Goal: Use online tool/utility: Use online tool/utility

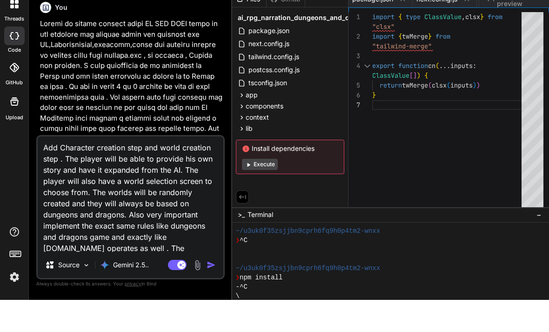
scroll to position [242, 0]
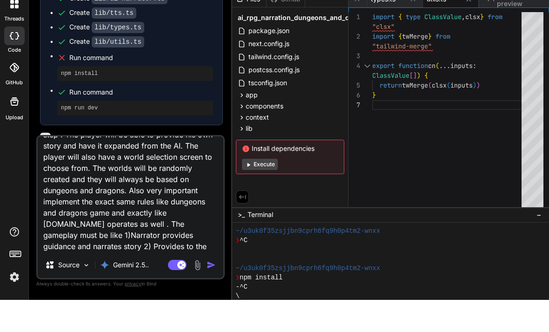
type textarea "Add Character creation step and world creation step . The player will be able t…"
type textarea "x"
type textarea "Add Character creation step and world creation step . The player will be able t…"
type textarea "x"
type textarea "Add Character creation step and world creation step . The player will be able t…"
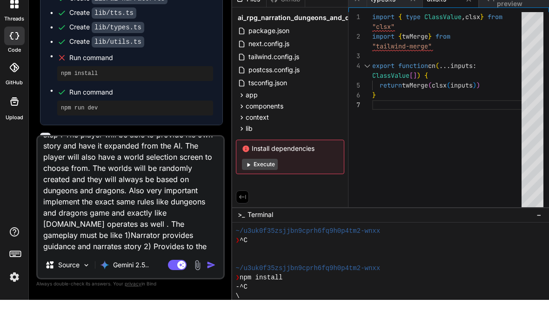
type textarea "x"
type textarea "Add Character creation step and world creation step . The player will be able t…"
type textarea "x"
type textarea "Add Character creation step and world creation step . The player will be able t…"
type textarea "x"
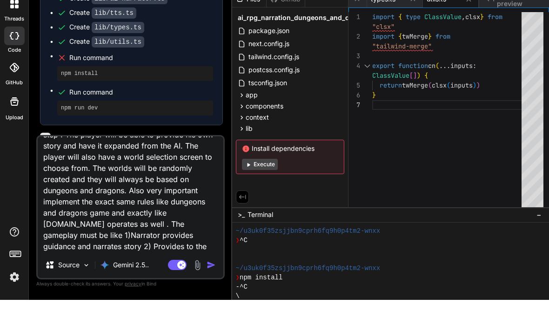
type textarea "Add Character creation step and world creation step . The player will be able t…"
type textarea "x"
type textarea "Add Character creation step and world creation step . The player will be able t…"
type textarea "x"
type textarea "Add Character creation step and world creation step . The player will be able t…"
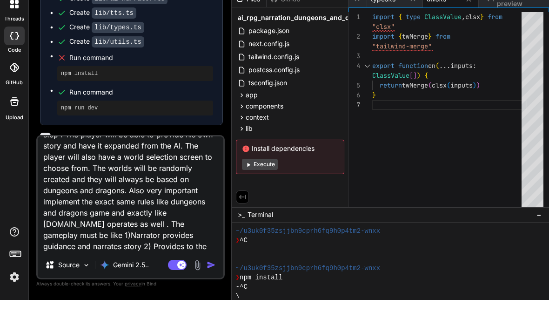
type textarea "x"
type textarea "Add Character creation step and world creation step . The player will be able t…"
type textarea "x"
type textarea "Add Character creation step and world creation step . The player will be able t…"
type textarea "x"
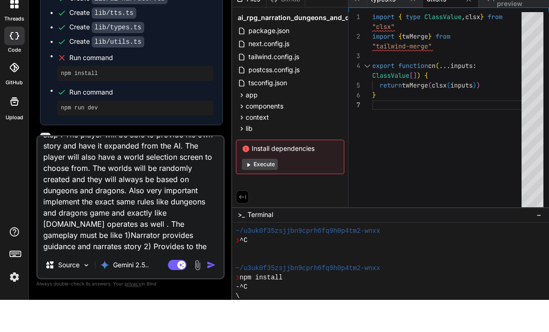
scroll to position [34, 0]
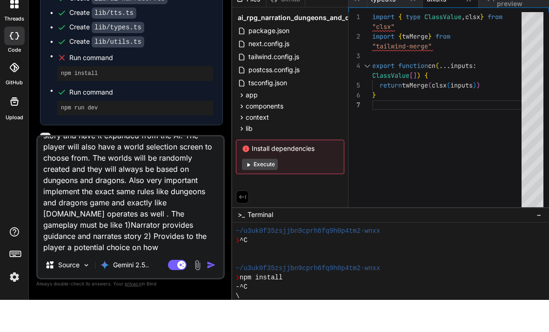
type textarea "Add Character creation step and world creation step . The player will be able t…"
type textarea "x"
type textarea "Add Character creation step and world creation step . The player will be able t…"
type textarea "x"
type textarea "Add Character creation step and world creation step . The player will be able t…"
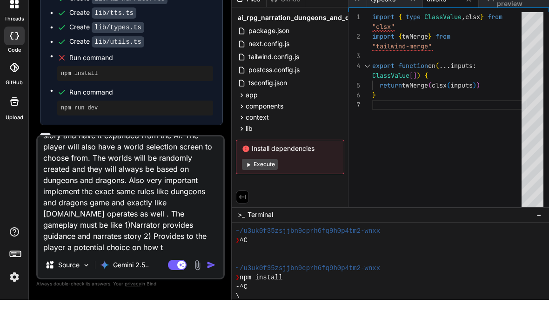
type textarea "x"
type textarea "Add Character creation step and world creation step . The player will be able t…"
type textarea "x"
type textarea "Add Character creation step and world creation step . The player will be able t…"
type textarea "x"
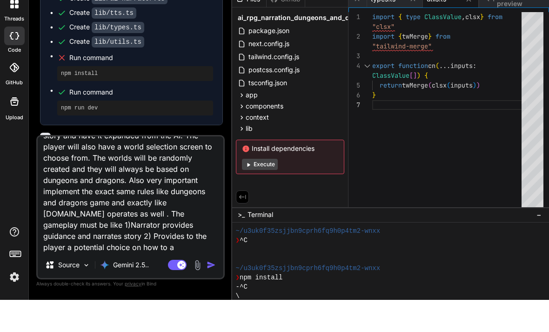
type textarea "Add Character creation step and world creation step . The player will be able t…"
type textarea "x"
type textarea "Add Character creation step and world creation step . The player will be able t…"
type textarea "x"
type textarea "Add Character creation step and world creation step . The player will be able t…"
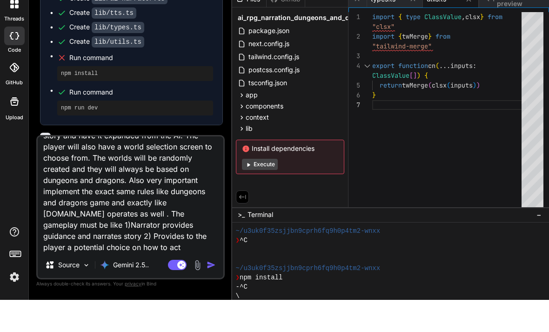
type textarea "x"
type textarea "Add Character creation step and world creation step . The player will be able t…"
type textarea "x"
type textarea "Add Character creation step and world creation step . The player will be able t…"
type textarea "x"
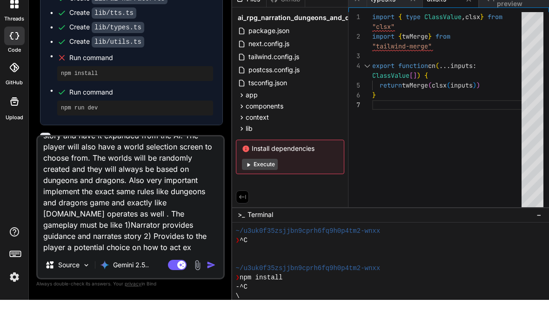
type textarea "Add Character creation step and world creation step . The player will be able t…"
type textarea "x"
type textarea "Add Character creation step and world creation step . The player will be able t…"
type textarea "x"
type textarea "Add Character creation step and world creation step . The player will be able t…"
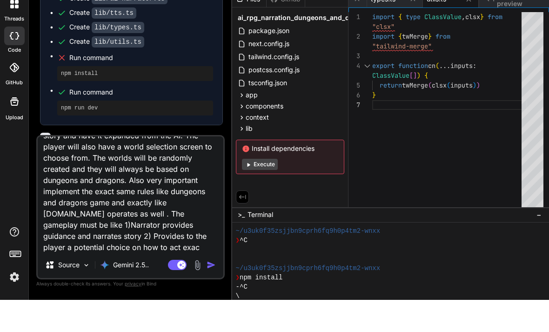
type textarea "x"
type textarea "Add Character creation step and world creation step . The player will be able t…"
type textarea "x"
type textarea "Add Character creation step and world creation step . The player will be able t…"
type textarea "x"
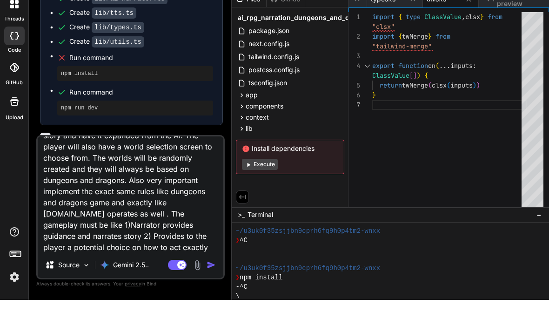
type textarea "Add Character creation step and world creation step . The player will be able t…"
type textarea "x"
type textarea "Add Character creation step and world creation step . The player will be able t…"
type textarea "x"
type textarea "Add Character creation step and world creation step . The player will be able t…"
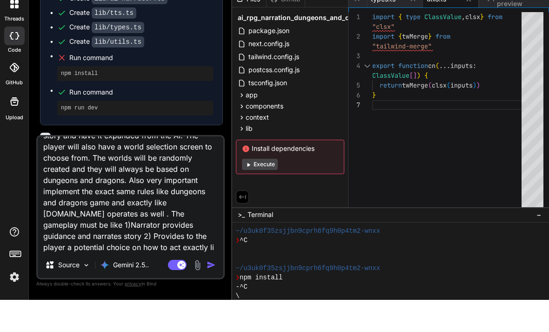
type textarea "x"
type textarea "Add Character creation step and world creation step . The player will be able t…"
type textarea "x"
type textarea "Add Character creation step and world creation step . The player will be able t…"
type textarea "x"
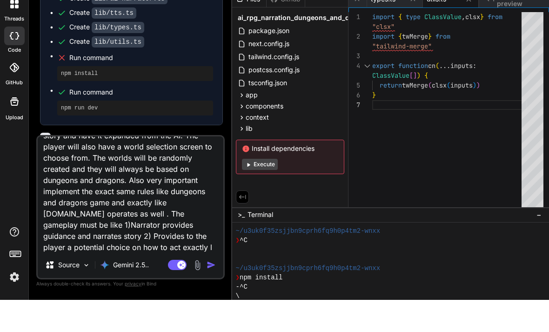
type textarea "Add Character creation step and world creation step . The player will be able t…"
type textarea "x"
type textarea "Add Character creation step and world creation step . The player will be able t…"
type textarea "x"
type textarea "Add Character creation step and world creation step . The player will be able t…"
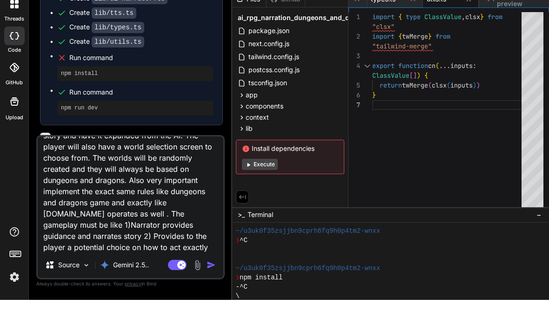
type textarea "x"
type textarea "Add Character creation step and world creation step . The player will be able t…"
type textarea "x"
type textarea "Add Character creation step and world creation step . The player will be able t…"
type textarea "x"
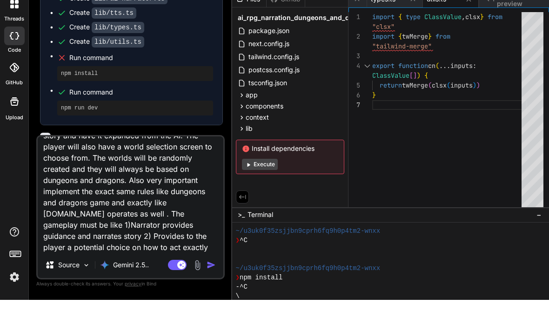
type textarea "Add Character creation step and world creation step . The player will be able t…"
type textarea "x"
type textarea "Add Character creation step and world creation step . The player will be able t…"
type textarea "x"
type textarea "Add Character creation step and world creation step . The player will be able t…"
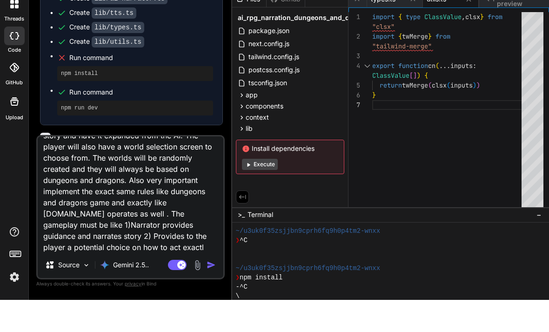
type textarea "x"
type textarea "Add Character creation step and world creation step . The player will be able t…"
type textarea "x"
type textarea "Add Character creation step and world creation step . The player will be able t…"
type textarea "x"
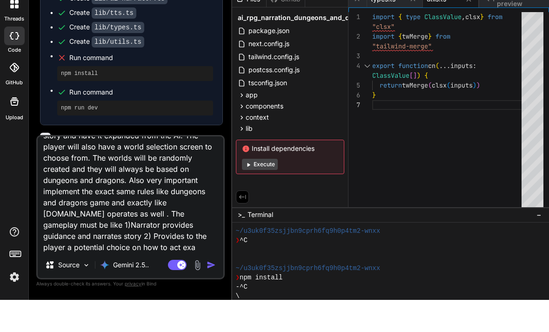
type textarea "Add Character creation step and world creation step . The player will be able t…"
type textarea "x"
type textarea "Add Character creation step and world creation step . The player will be able t…"
type textarea "x"
type textarea "Add Character creation step and world creation step . The player will be able t…"
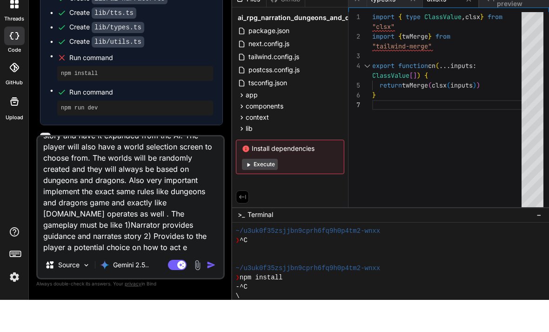
type textarea "x"
type textarea "Add Character creation step and world creation step . The player will be able t…"
type textarea "x"
type textarea "Add Character creation step and world creation step . The player will be able t…"
type textarea "x"
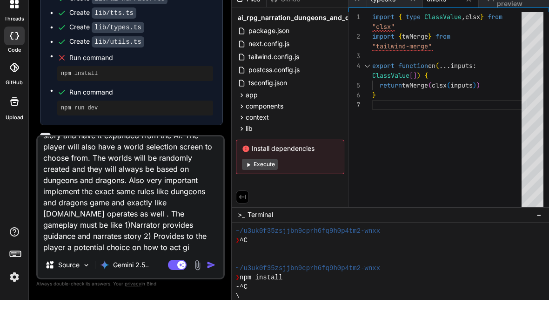
type textarea "Add Character creation step and world creation step . The player will be able t…"
type textarea "x"
type textarea "Add Character creation step and world creation step . The player will be able t…"
type textarea "x"
type textarea "Add Character creation step and world creation step . The player will be able t…"
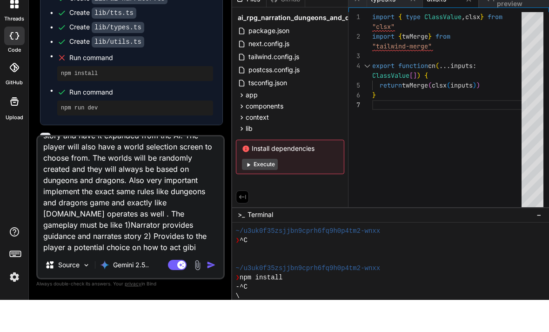
type textarea "x"
type textarea "Add Character creation step and world creation step . The player will be able t…"
type textarea "x"
type textarea "Add Character creation step and world creation step . The player will be able t…"
type textarea "x"
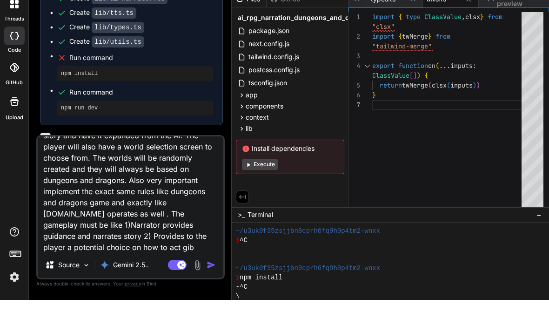
type textarea "Add Character creation step and world creation step . The player will be able t…"
type textarea "x"
type textarea "Add Character creation step and world creation step . The player will be able t…"
type textarea "x"
type textarea "Add Character creation step and world creation step . The player will be able t…"
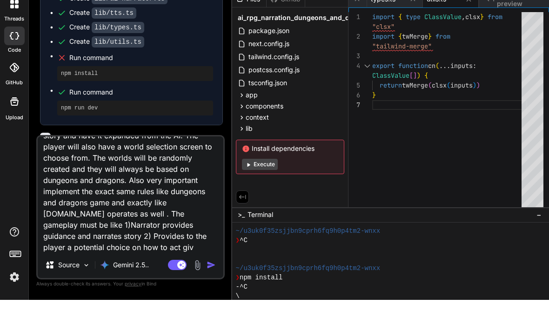
type textarea "x"
type textarea "Add Character creation step and world creation step . The player will be able t…"
type textarea "x"
type textarea "Add Character creation step and world creation step . The player will be able t…"
type textarea "x"
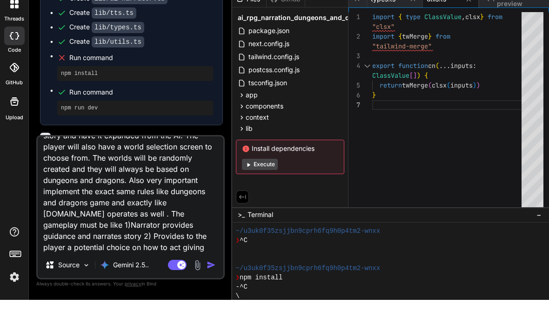
type textarea "Add Character creation step and world creation step . The player will be able t…"
type textarea "x"
type textarea "Add Character creation step and world creation step . The player will be able t…"
type textarea "x"
type textarea "Add Character creation step and world creation step . The player will be able t…"
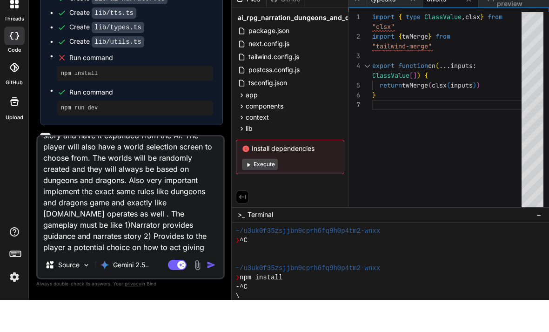
type textarea "x"
type textarea "Add Character creation step and world creation step . The player will be able t…"
type textarea "x"
type textarea "Add Character creation step and world creation step . The player will be able t…"
type textarea "x"
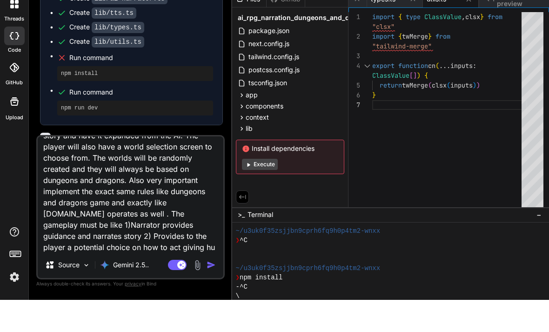
type textarea "Add Character creation step and world creation step . The player will be able t…"
type textarea "x"
type textarea "Add Character creation step and world creation step . The player will be able t…"
type textarea "x"
type textarea "Add Character creation step and world creation step . The player will be able t…"
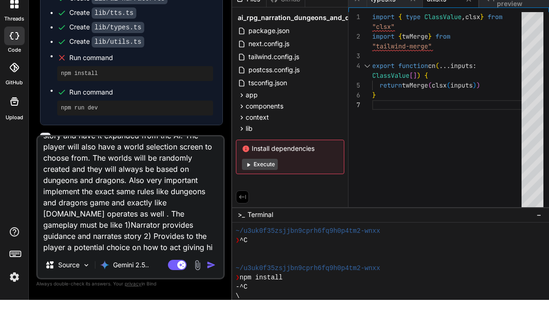
type textarea "x"
type textarea "Add Character creation step and world creation step . The player will be able t…"
type textarea "x"
type textarea "Add Character creation step and world creation step . The player will be able t…"
type textarea "x"
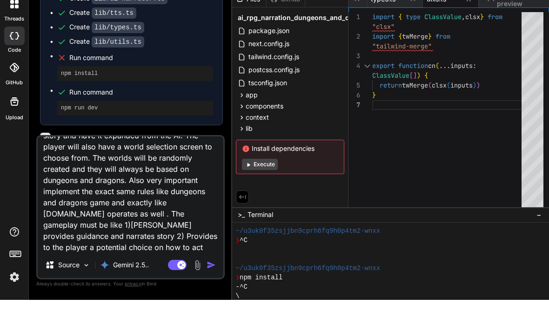
type textarea "Add Character creation step and world creation step . The player will be able t…"
type textarea "x"
type textarea "Add Character creation step and world creation step . The player will be able t…"
type textarea "x"
type textarea "Add Character creation step and world creation step . The player will be able t…"
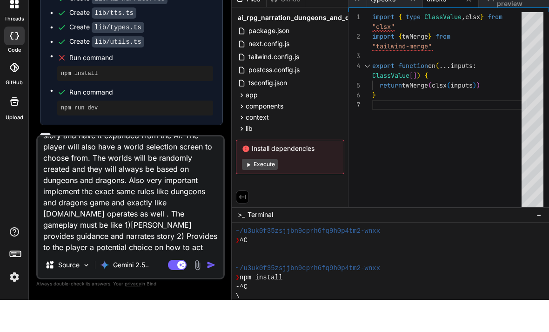
type textarea "x"
type textarea "Add Character creation step and world creation step . The player will be able t…"
type textarea "x"
type textarea "Add Character creation step and world creation step . The player will be able t…"
type textarea "x"
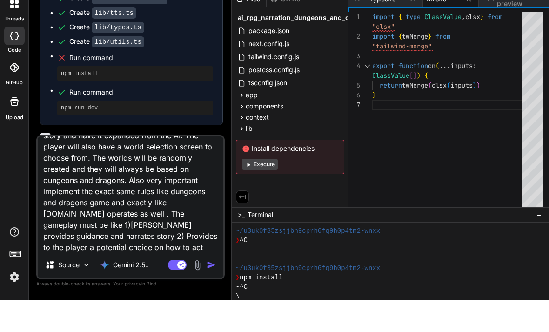
type textarea "Add Character creation step and world creation step . The player will be able t…"
type textarea "x"
type textarea "Add Character creation step and world creation step . The player will be able t…"
type textarea "x"
type textarea "Add Character creation step and world creation step . The player will be able t…"
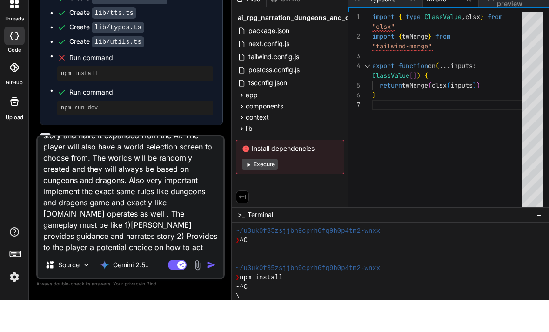
type textarea "x"
type textarea "Add Character creation step and world creation step . The player will be able t…"
type textarea "x"
type textarea "Add Character creation step and world creation step . The player will be able t…"
type textarea "x"
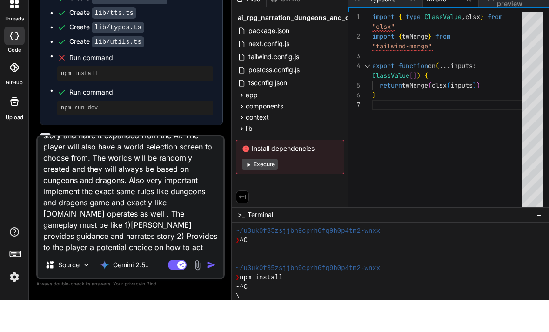
type textarea "Add Character creation step and world creation step . The player will be able t…"
type textarea "x"
type textarea "Add Character creation step and world creation step . The player will be able t…"
type textarea "x"
type textarea "Add Character creation step and world creation step . The player will be able t…"
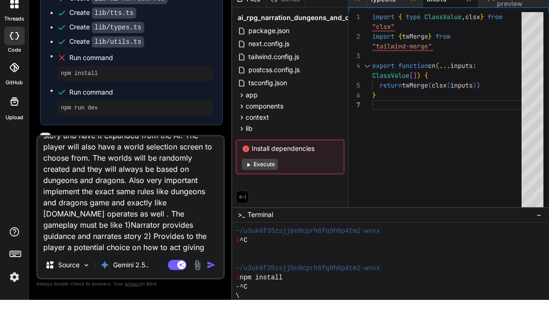
type textarea "x"
type textarea "Add Character creation step and world creation step . The player will be able t…"
type textarea "x"
type textarea "Add Character creation step and world creation step . The player will be able t…"
type textarea "x"
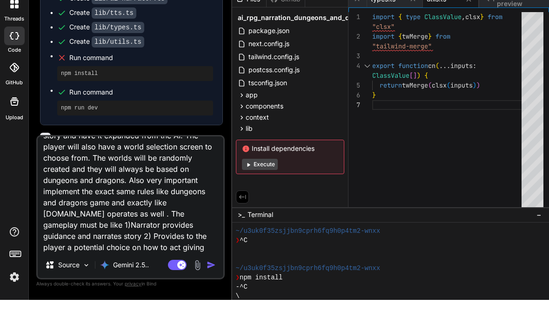
type textarea "Add Character creation step and world creation step . The player will be able t…"
type textarea "x"
type textarea "Add Character creation step and world creation step . The player will be able t…"
type textarea "x"
type textarea "Add Character creation step and world creation step . The player will be able t…"
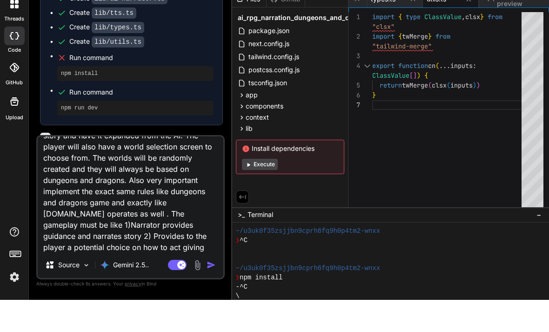
type textarea "x"
type textarea "Add Character creation step and world creation step . The player will be able t…"
type textarea "x"
type textarea "Add Character creation step and world creation step . The player will be able t…"
type textarea "x"
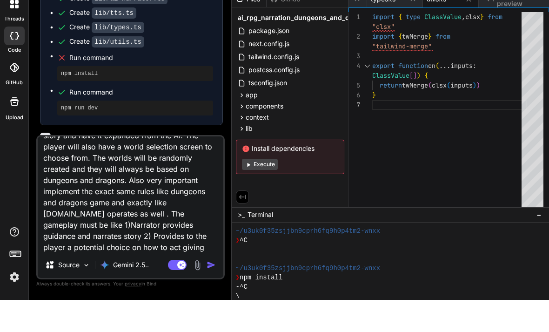
type textarea "Add Character creation step and world creation step . The player will be able t…"
type textarea "x"
type textarea "Add Character creation step and world creation step . The player will be able t…"
type textarea "x"
type textarea "Add Character creation step and world creation step . The player will be able t…"
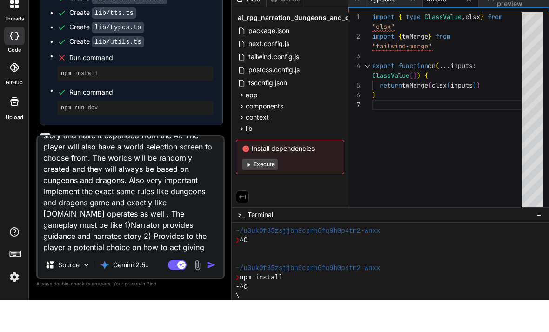
type textarea "x"
type textarea "Add Character creation step and world creation step . The player will be able t…"
type textarea "x"
type textarea "Add Character creation step and world creation step . The player will be able t…"
type textarea "x"
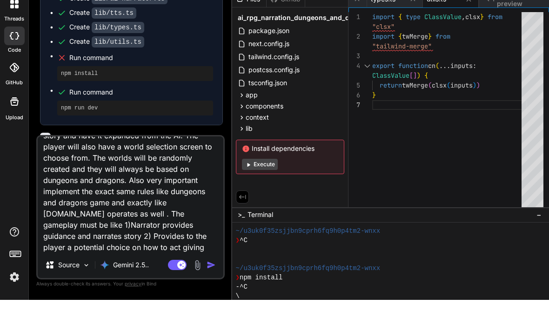
type textarea "Add Character creation step and world creation step . The player will be able t…"
type textarea "x"
type textarea "Add Character creation step and world creation step . The player will be able t…"
type textarea "x"
type textarea "Add Character creation step and world creation step . The player will be able t…"
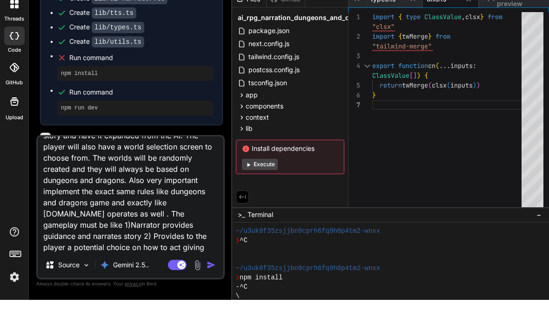
type textarea "x"
type textarea "Add Character creation step and world creation step . The player will be able t…"
type textarea "x"
type textarea "Add Character creation step and world creation step . The player will be able t…"
type textarea "x"
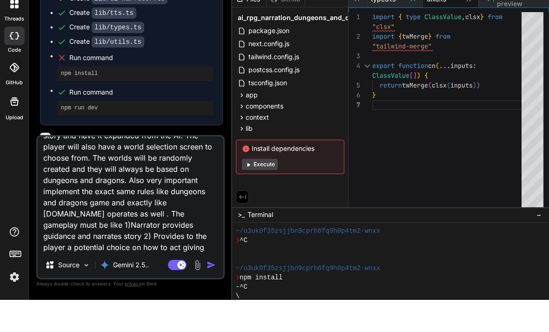
type textarea "Add Character creation step and world creation step . The player will be able t…"
type textarea "x"
type textarea "Add Character creation step and world creation step . The player will be able t…"
type textarea "x"
type textarea "Add Character creation step and world creation step . The player will be able t…"
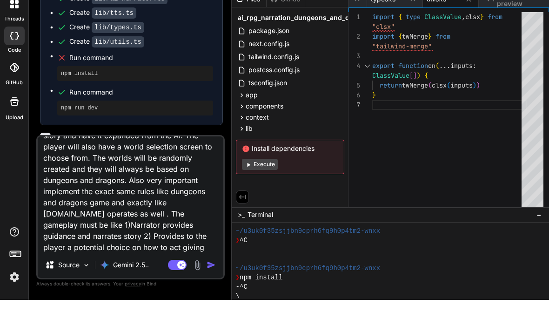
type textarea "x"
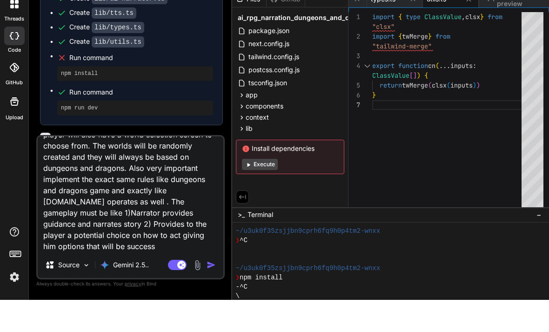
type textarea "Add Character creation step and world creation step . The player will be able t…"
type textarea "x"
type textarea "Add Character creation step and world creation step . The player will be able t…"
type textarea "x"
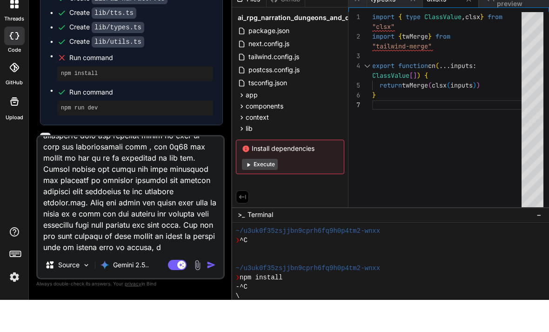
scroll to position [192, 0]
click at [211, 292] on img "button" at bounding box center [211, 296] width 9 height 9
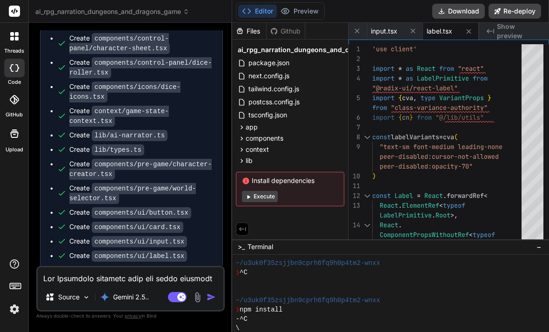
scroll to position [1917, 0]
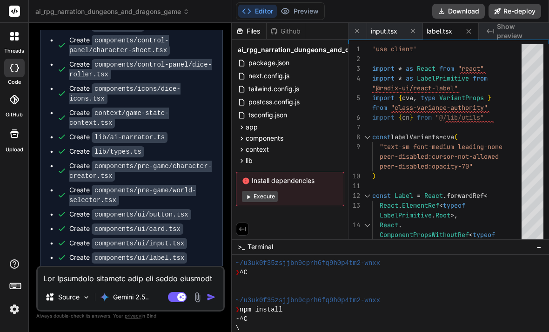
click at [266, 191] on button "Execute" at bounding box center [260, 196] width 36 height 11
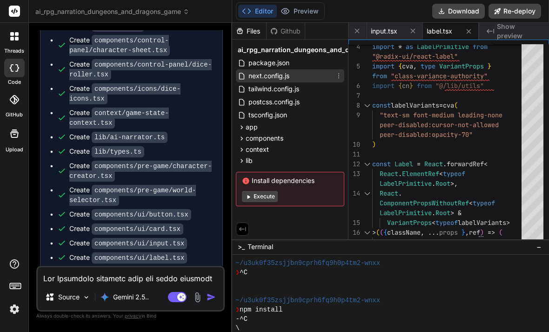
scroll to position [0, 0]
click at [525, 14] on button "Re-deploy" at bounding box center [515, 11] width 53 height 15
